Goal: Information Seeking & Learning: Find specific fact

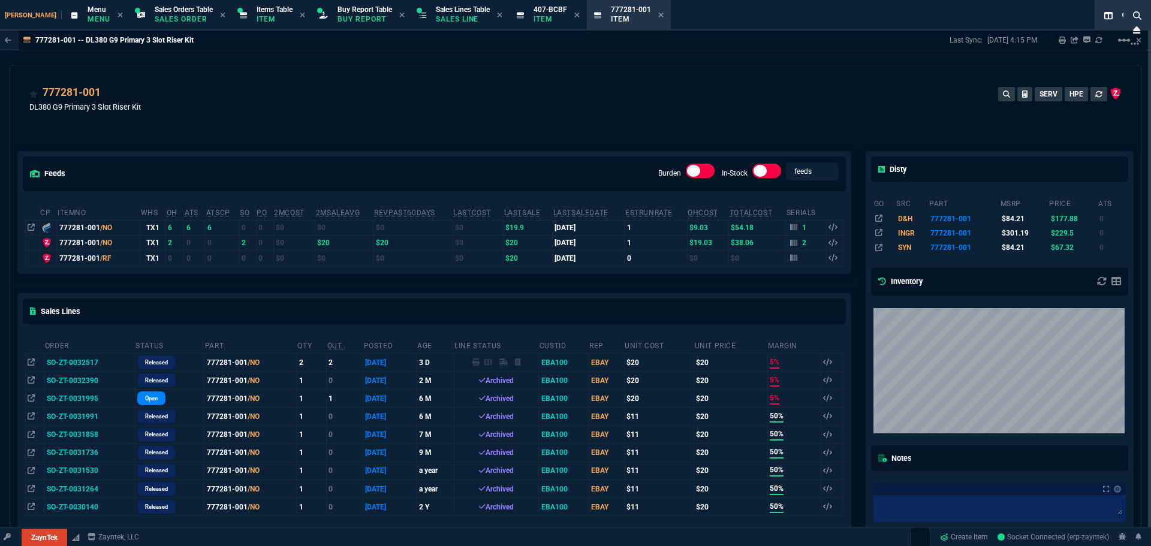
select select "9: OCAM"
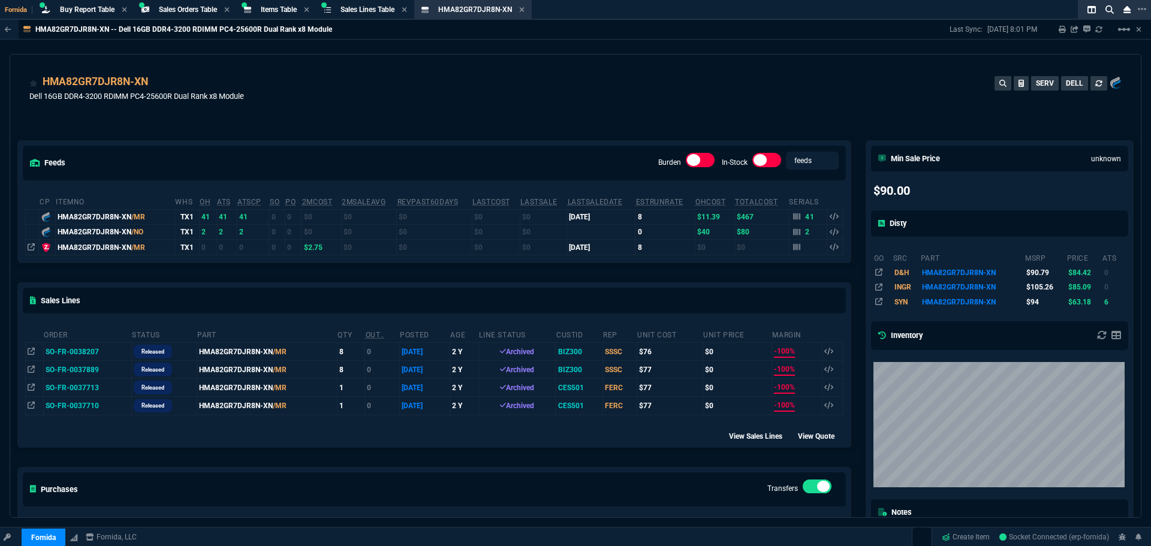
select select "9: OCAM"
click at [102, 10] on span "Buy Report Table" at bounding box center [87, 9] width 55 height 8
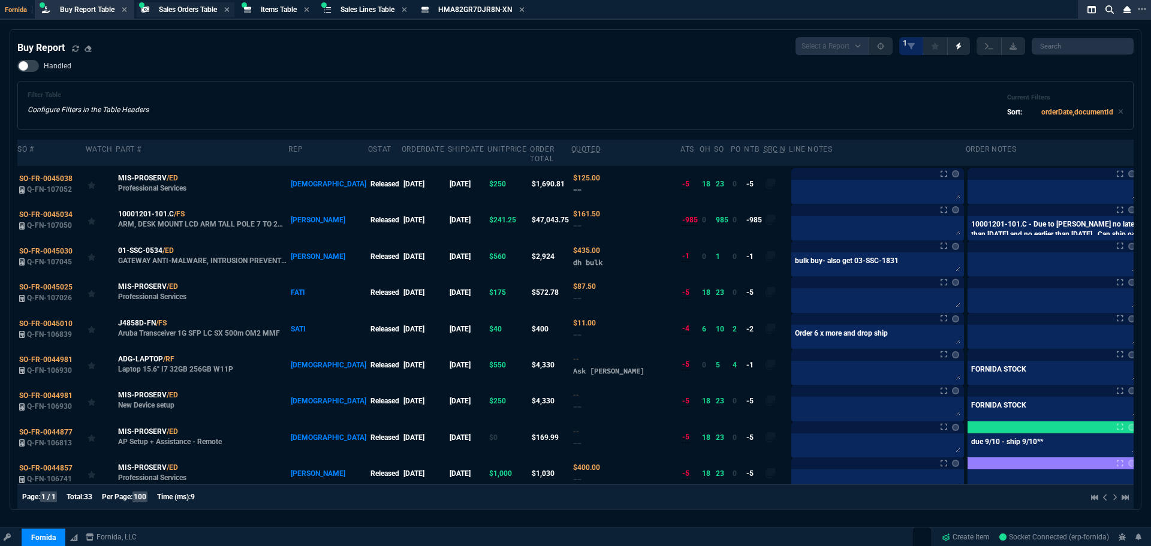
click at [173, 7] on span "Sales Orders Table" at bounding box center [188, 9] width 58 height 8
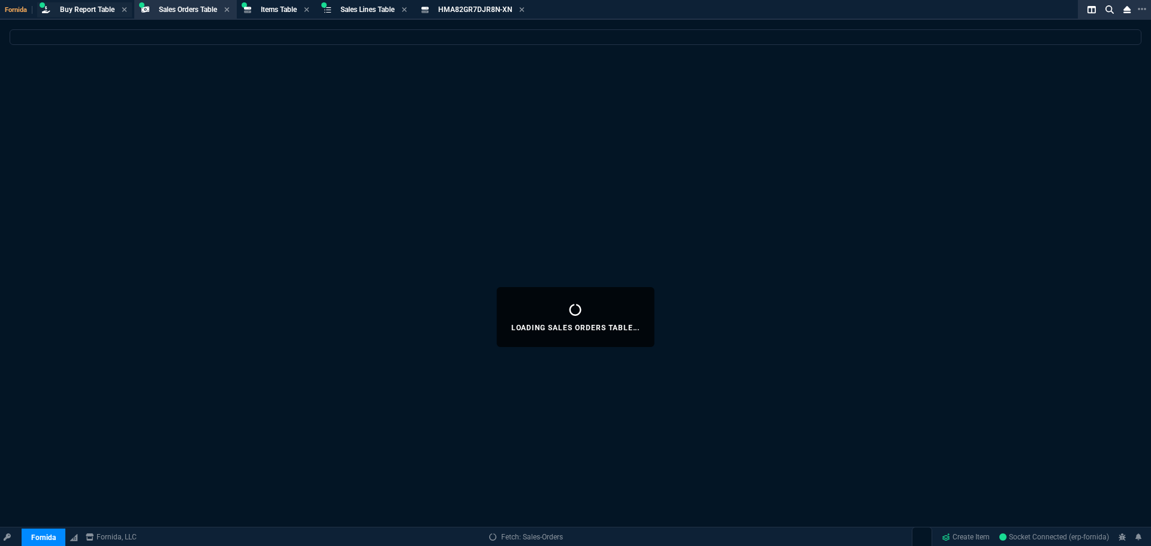
click at [98, 7] on span "Buy Report Table" at bounding box center [87, 9] width 55 height 8
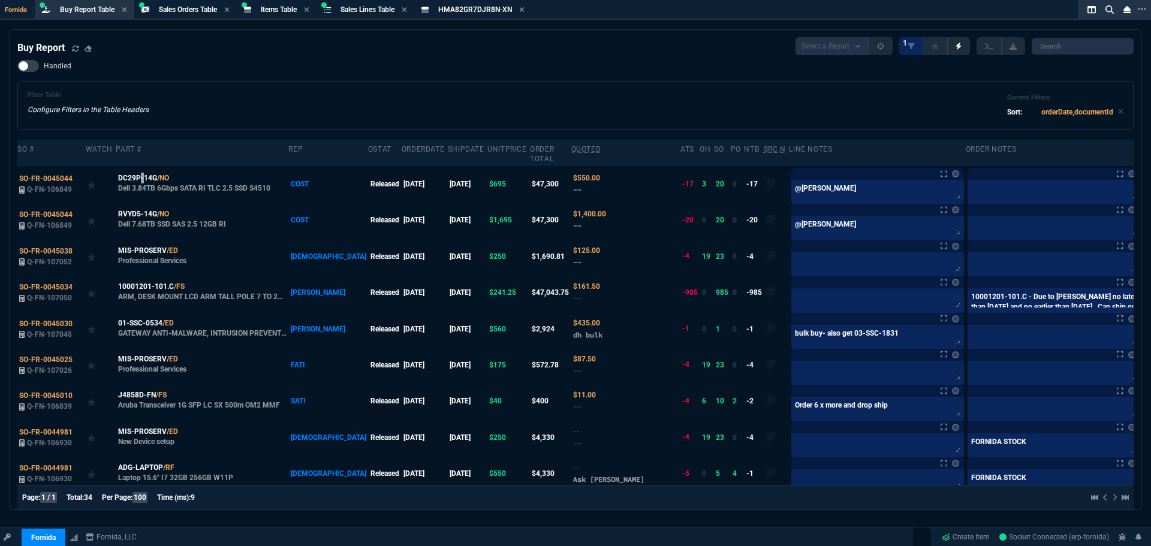
click at [142, 173] on span "DC29P-14G" at bounding box center [137, 178] width 39 height 11
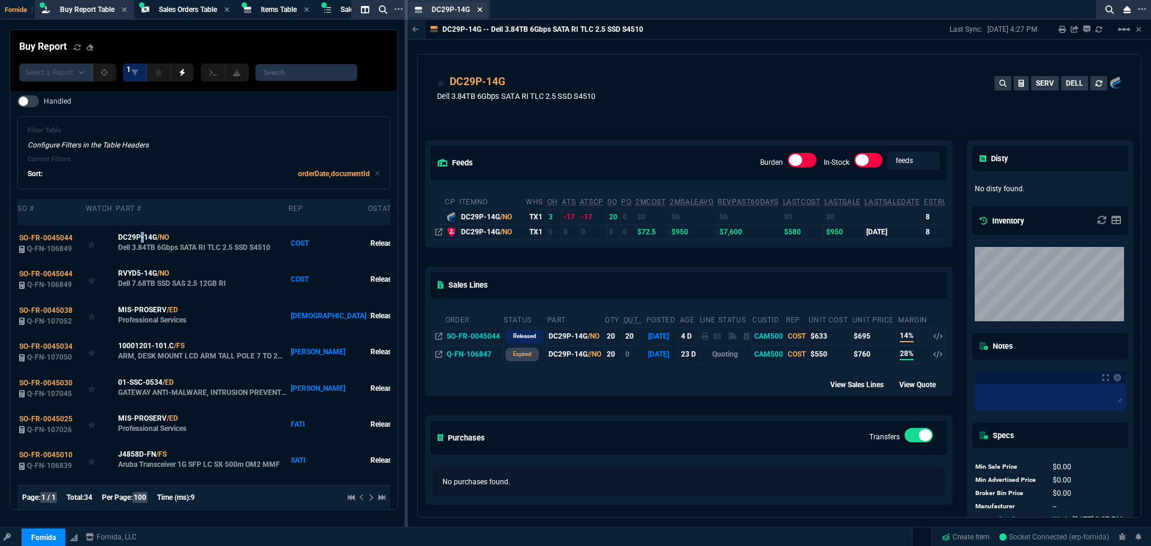
click at [481, 11] on icon at bounding box center [479, 9] width 5 height 5
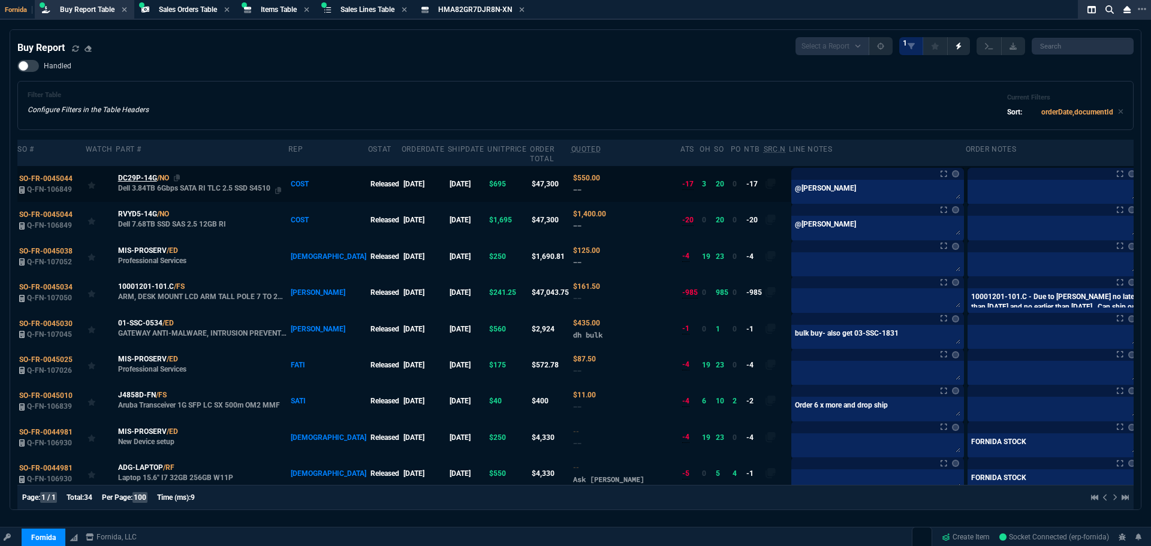
click at [133, 173] on span "DC29P-14G" at bounding box center [137, 178] width 39 height 11
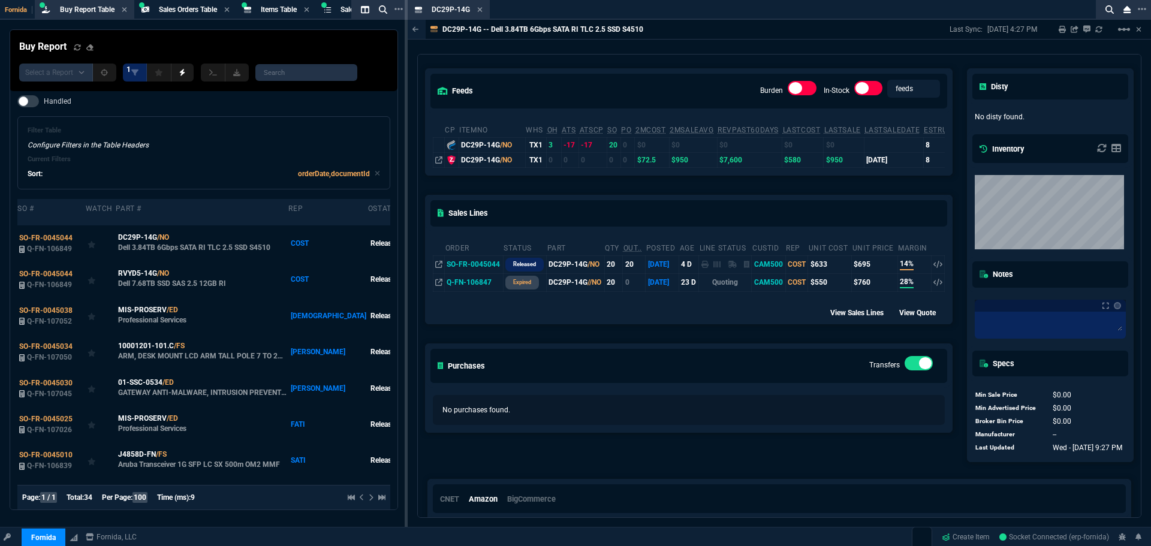
scroll to position [16, 0]
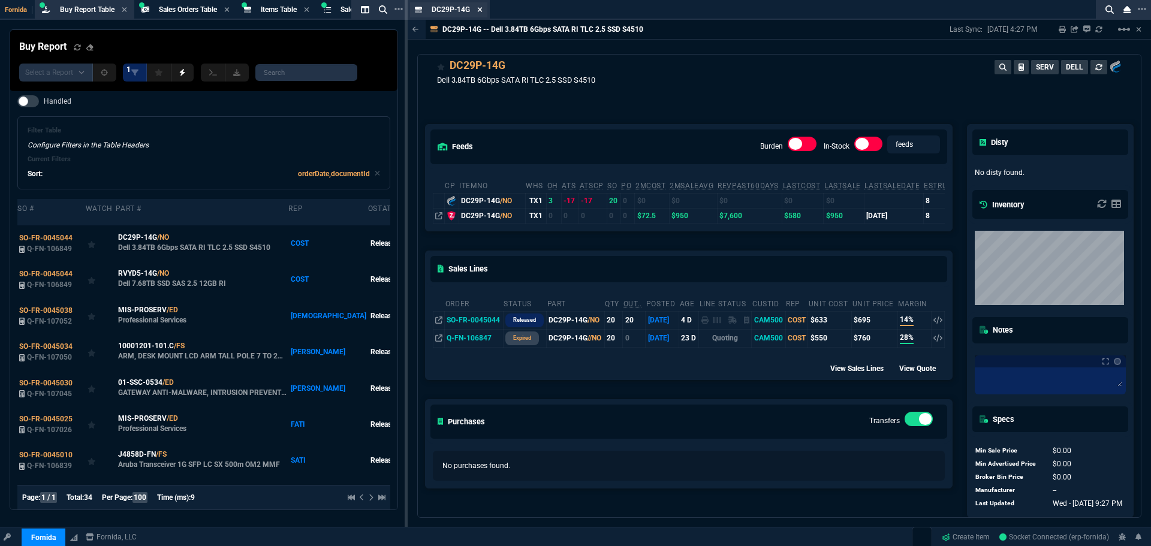
click at [480, 10] on icon at bounding box center [479, 9] width 5 height 5
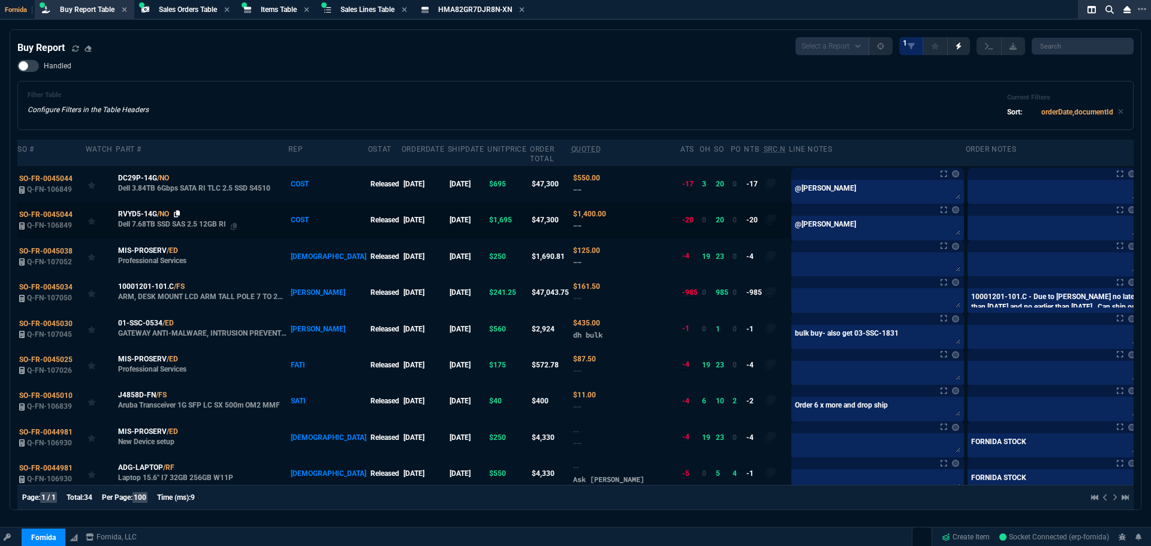
click at [175, 210] on icon at bounding box center [177, 213] width 7 height 7
click at [56, 174] on span "SO-FR-0045044" at bounding box center [45, 178] width 53 height 8
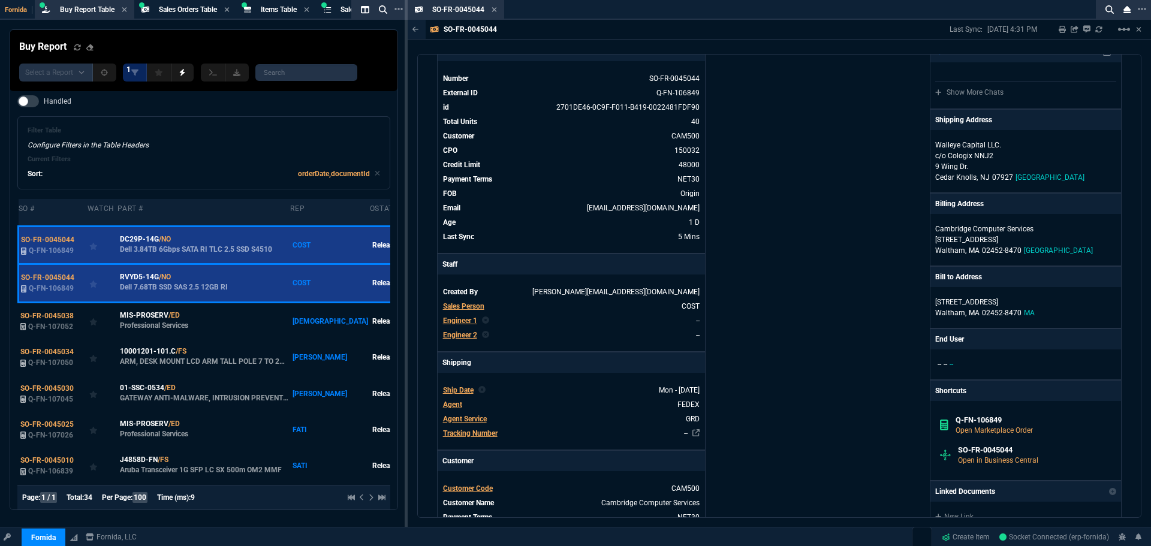
scroll to position [0, 0]
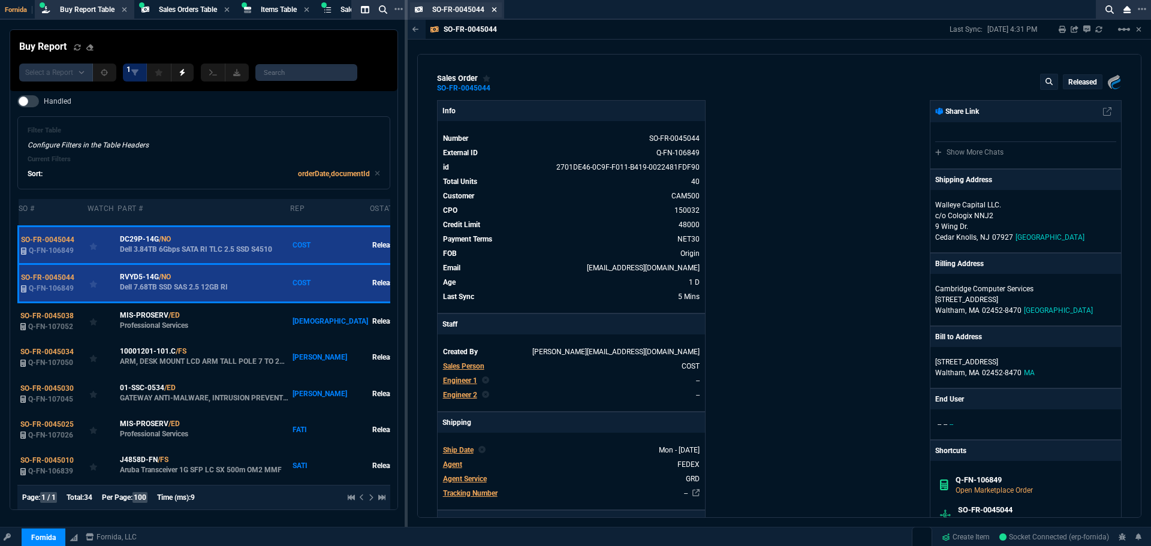
click at [494, 11] on icon at bounding box center [494, 9] width 5 height 7
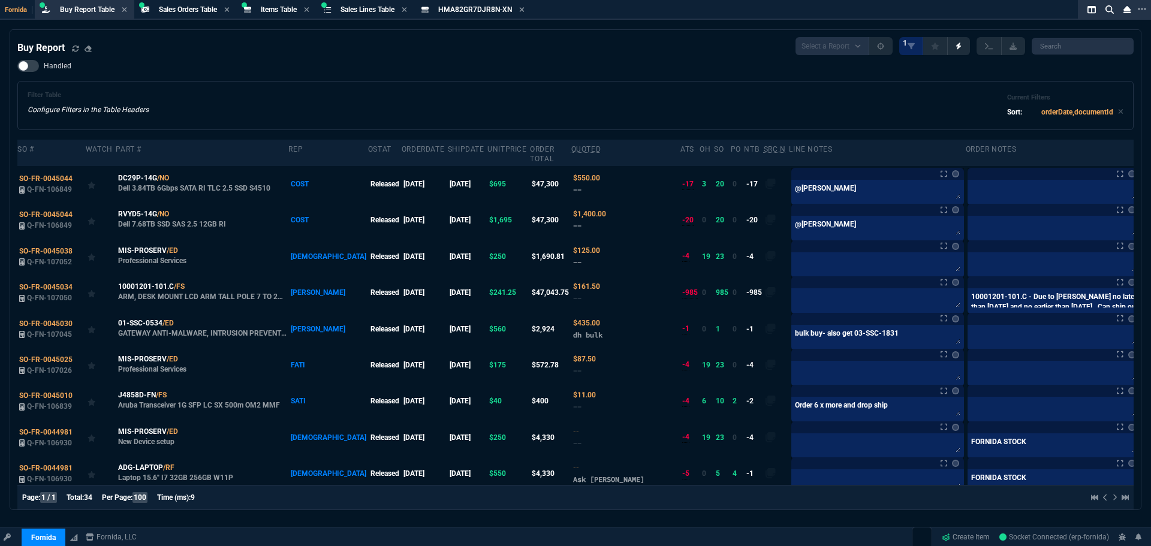
drag, startPoint x: 610, startPoint y: 51, endPoint x: 598, endPoint y: 46, distance: 12.4
click at [607, 51] on div "Buy Report Select a Report Not Purchased 1" at bounding box center [575, 46] width 1116 height 18
click at [178, 210] on icon at bounding box center [177, 213] width 7 height 7
click at [281, 10] on span "Items Table" at bounding box center [279, 9] width 36 height 8
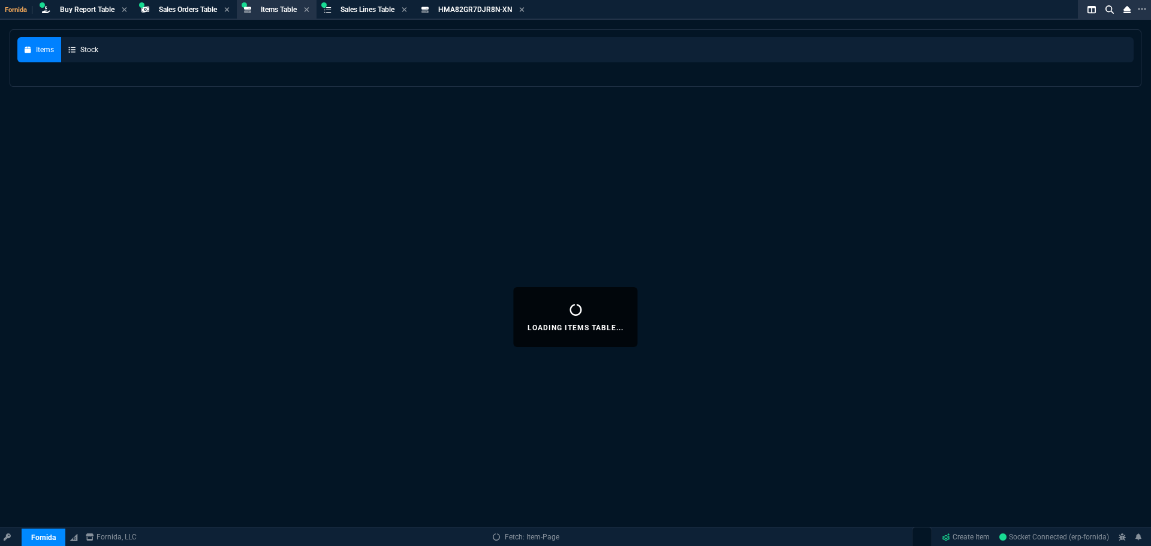
select select
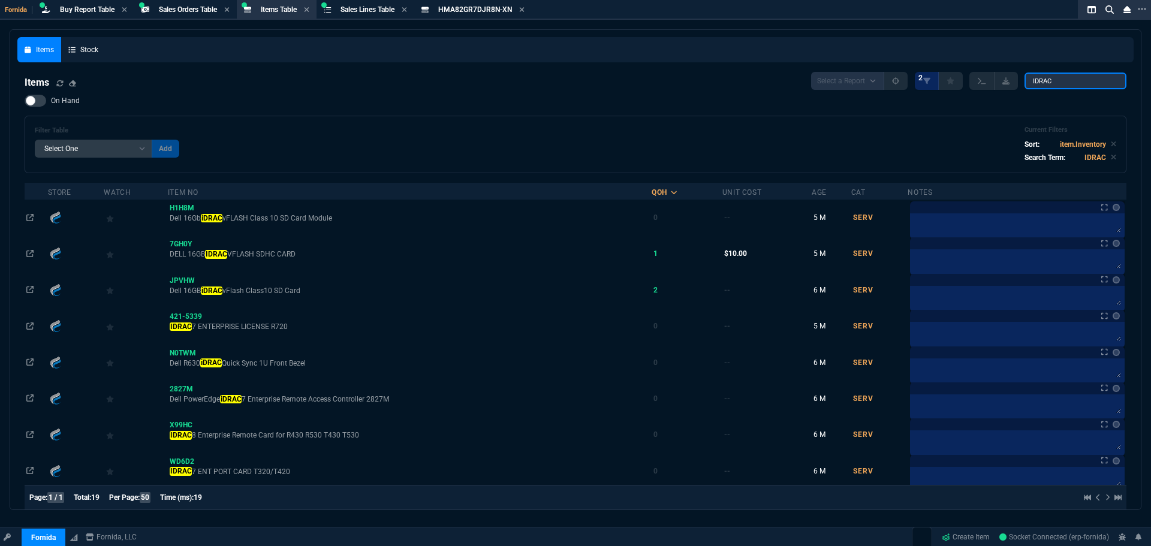
click at [1049, 88] on input "IDRAC" at bounding box center [1076, 81] width 102 height 17
